Goal: Obtain resource: Obtain resource

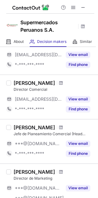
scroll to position [276, 0]
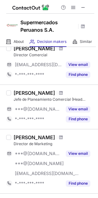
drag, startPoint x: 13, startPoint y: 134, endPoint x: 53, endPoint y: 140, distance: 41.1
click at [53, 140] on div "Adelberto Muller Director de Marketing ***@gmail.com ***@yahoo.es ***@spm.org.p…" at bounding box center [53, 161] width 84 height 54
copy div "Adelberto Muller"
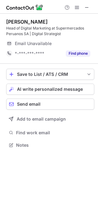
scroll to position [140, 98]
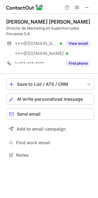
scroll to position [3, 3]
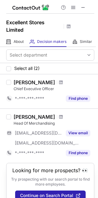
drag, startPoint x: 14, startPoint y: 83, endPoint x: 49, endPoint y: 81, distance: 35.1
click at [49, 81] on div "Alex Siu Chong" at bounding box center [35, 82] width 42 height 6
copy div "Alex Siu Chong"
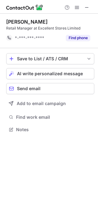
scroll to position [3, 3]
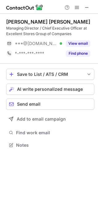
scroll to position [140, 98]
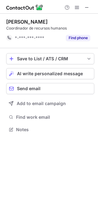
scroll to position [3, 3]
